Goal: Task Accomplishment & Management: Complete application form

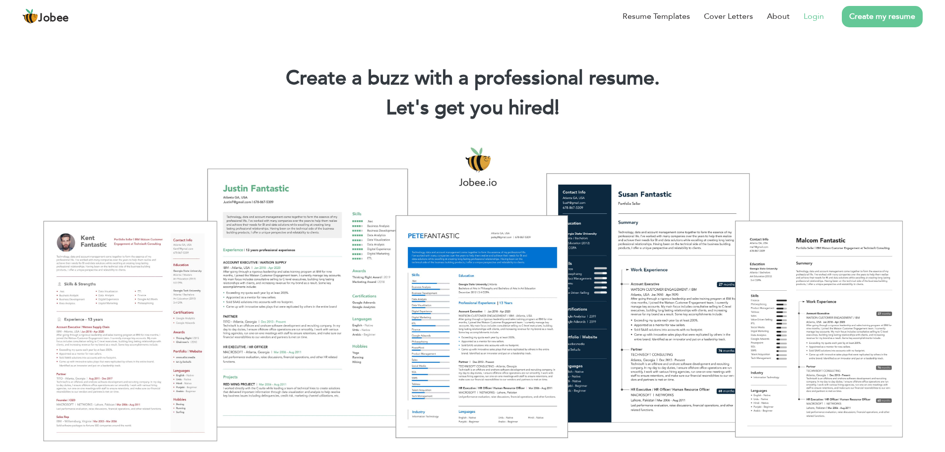
click at [810, 14] on link "Login" at bounding box center [814, 16] width 20 height 12
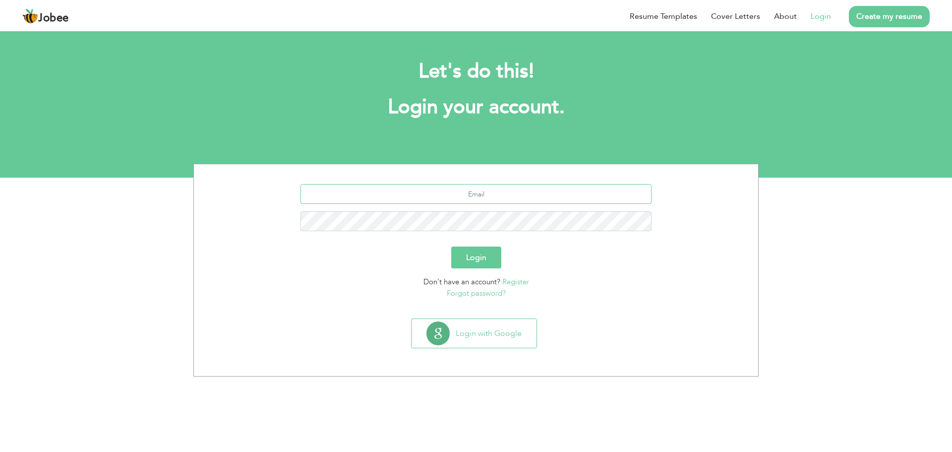
click at [469, 194] on input "text" at bounding box center [477, 194] width 352 height 20
type input "[EMAIL_ADDRESS][DOMAIN_NAME]"
click at [472, 256] on button "Login" at bounding box center [476, 258] width 50 height 22
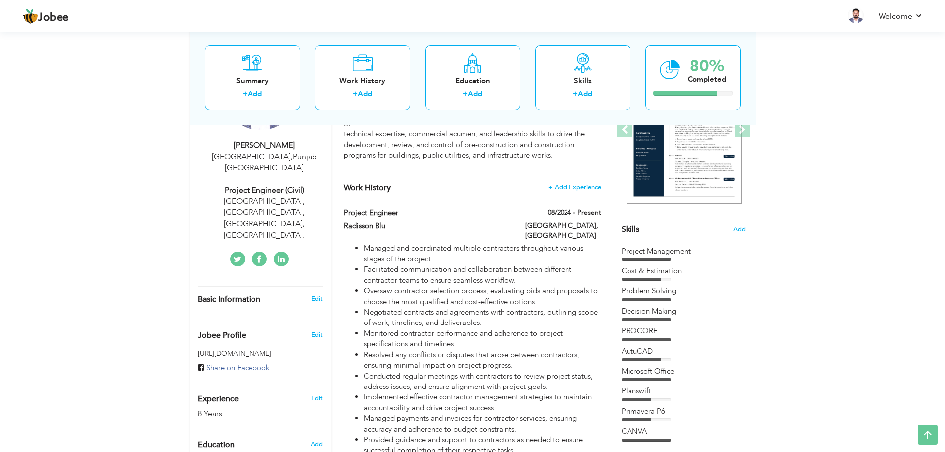
scroll to position [158, 0]
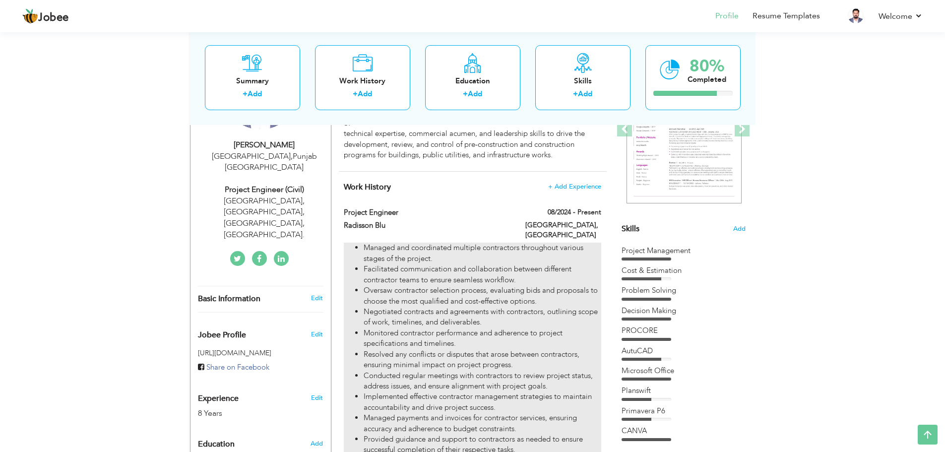
click at [471, 285] on li "Oversaw contractor selection process, evaluating bids and proposals to choose t…" at bounding box center [482, 295] width 237 height 21
type input "Project Engineer"
type input "Radisson Blu"
type input "08/2024"
type input "[GEOGRAPHIC_DATA]"
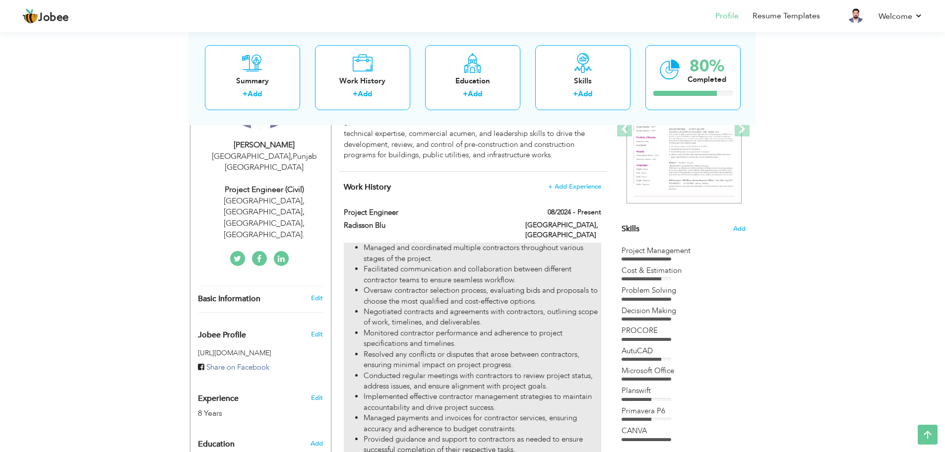
type input "[GEOGRAPHIC_DATA]"
checkbox input "true"
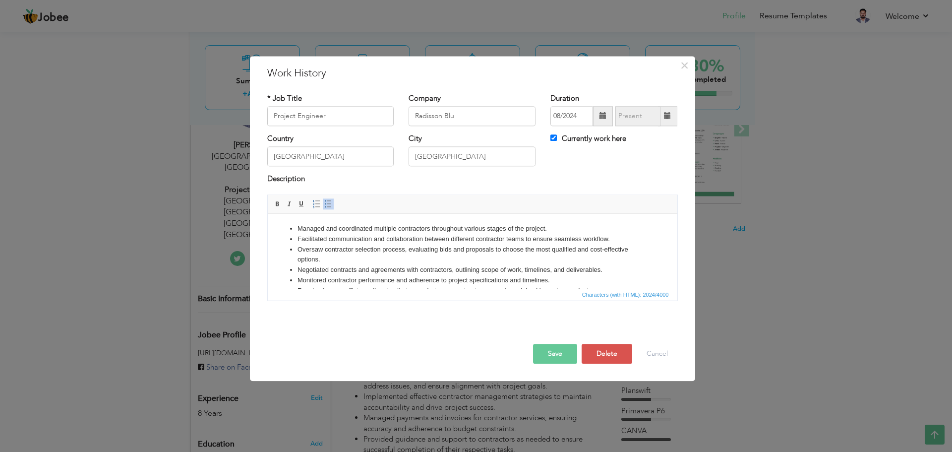
click at [295, 224] on ul "Managed and coordinated multiple contractors throughout various stages of the p…" at bounding box center [472, 322] width 390 height 196
copy body "Managed and coordinated multiple contractors throughout various stages of the p…"
click at [657, 347] on button "Cancel" at bounding box center [657, 354] width 41 height 20
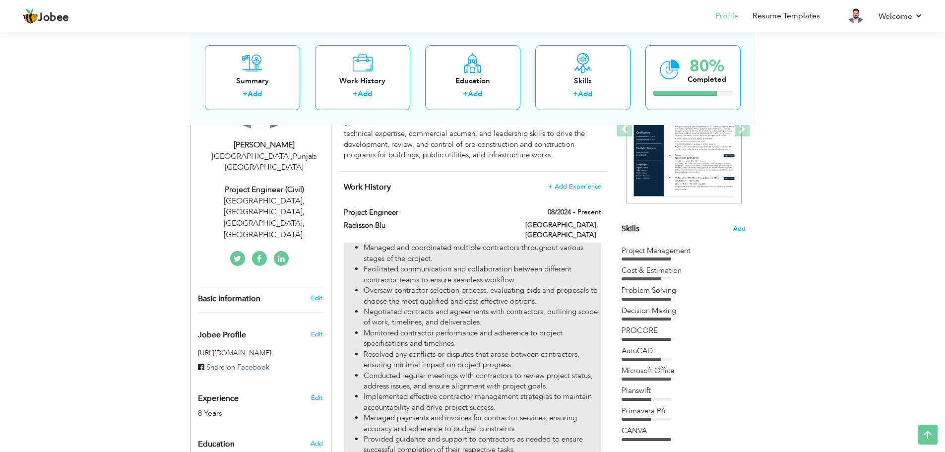
click at [442, 328] on li "Monitored contractor performance and adherence to project specifications and ti…" at bounding box center [482, 338] width 237 height 21
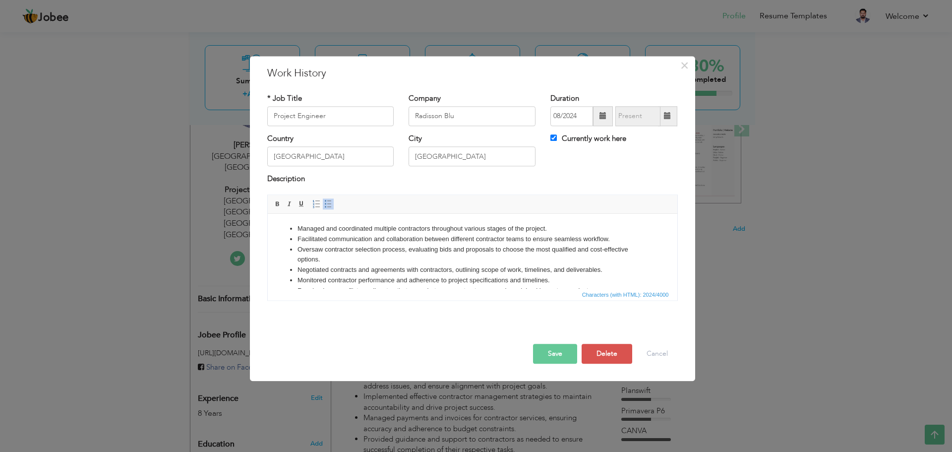
click at [297, 224] on li "Managed and coordinated multiple contractors throughout various stages of the p…" at bounding box center [472, 229] width 350 height 10
copy body "Managed and coordinated multiple contractors throughout various stages of the p…"
click at [664, 352] on button "Cancel" at bounding box center [657, 354] width 41 height 20
